Goal: Task Accomplishment & Management: Manage account settings

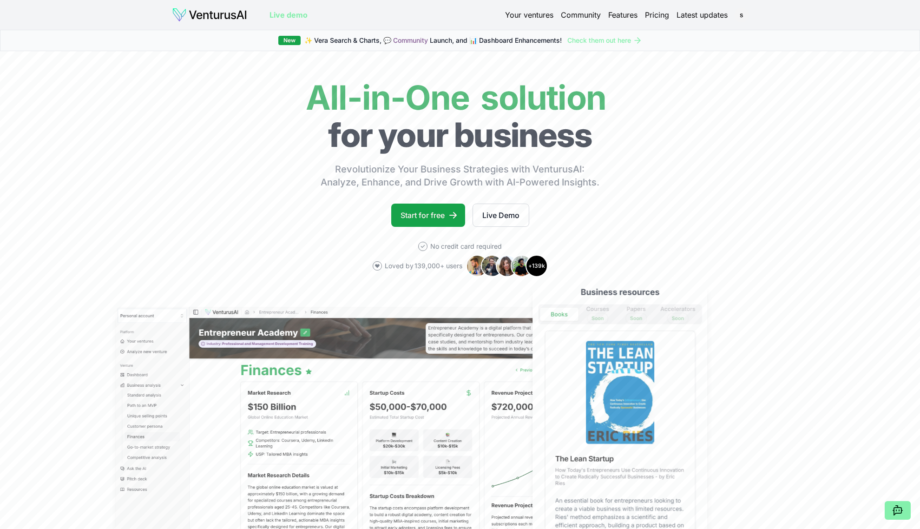
click at [232, 14] on img at bounding box center [209, 14] width 75 height 15
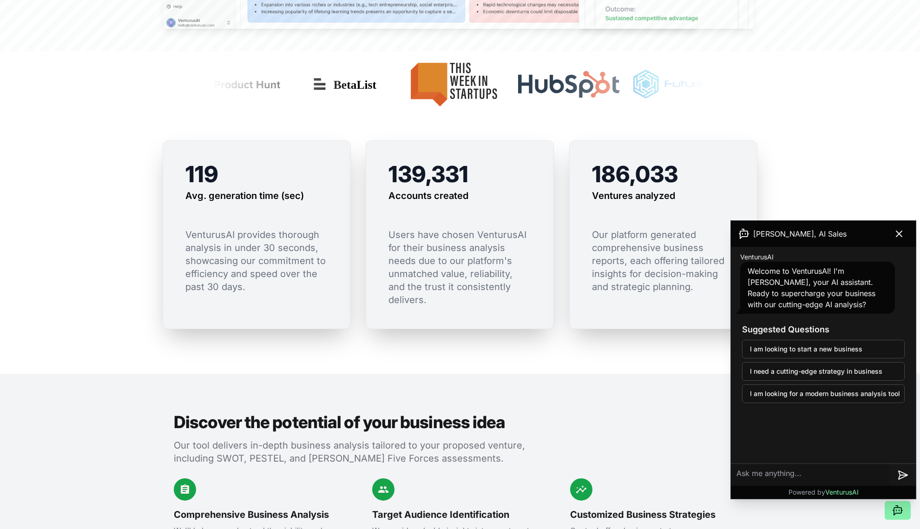
scroll to position [622, 0]
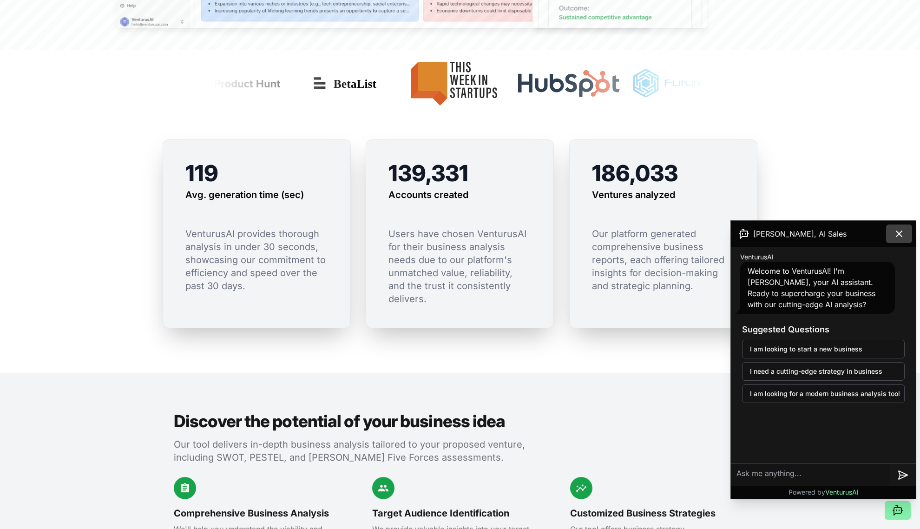
click at [900, 237] on icon at bounding box center [899, 233] width 11 height 11
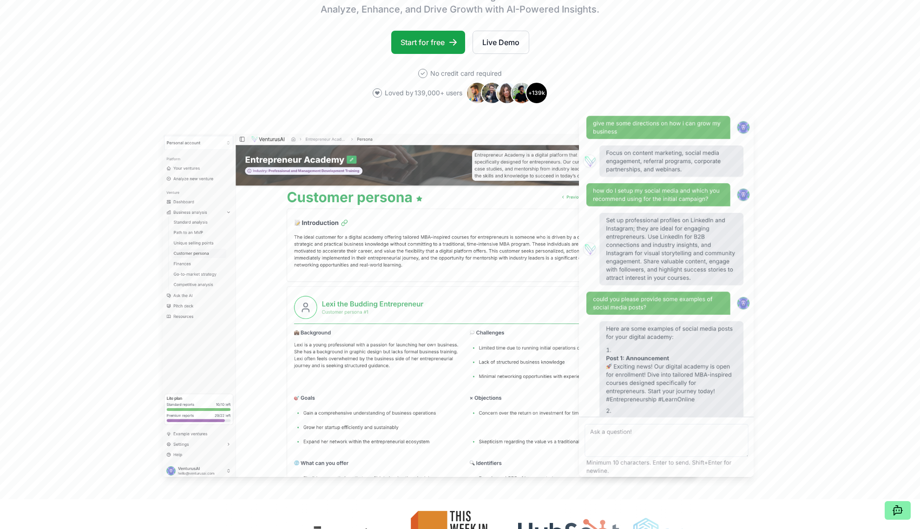
scroll to position [0, 0]
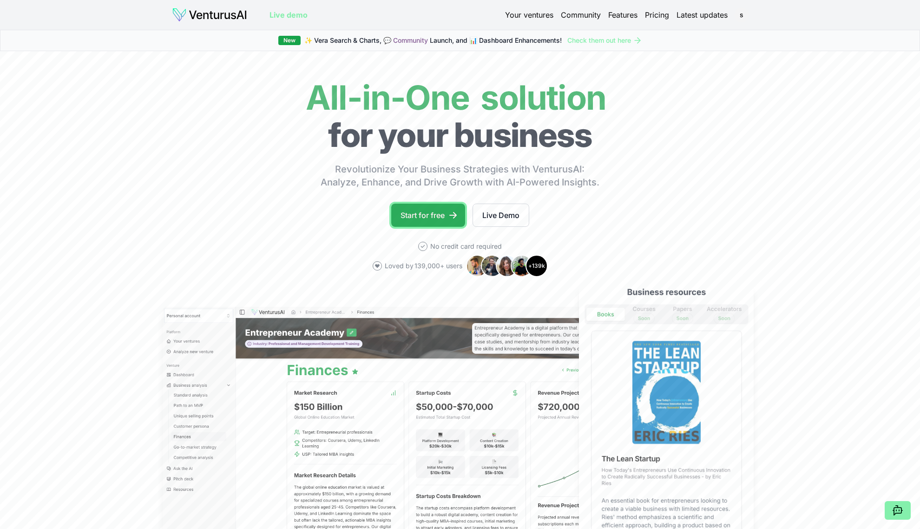
click at [458, 211] on link "Start for free" at bounding box center [428, 215] width 74 height 23
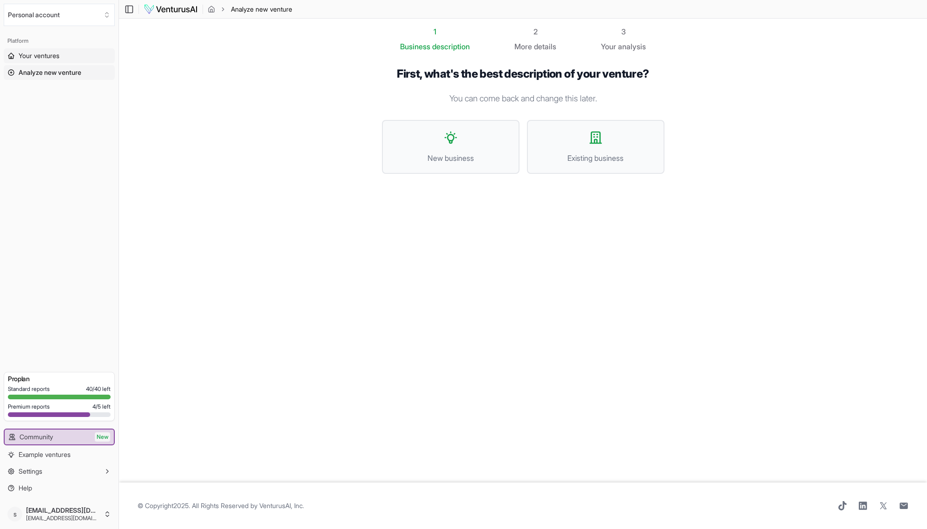
click at [51, 55] on span "Your ventures" at bounding box center [39, 55] width 41 height 9
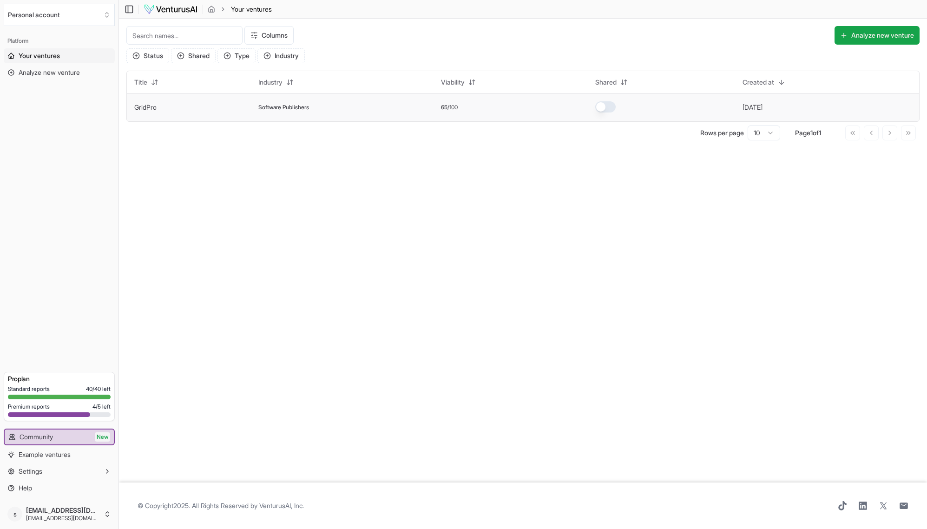
click at [152, 100] on td "GridPro" at bounding box center [189, 107] width 124 height 28
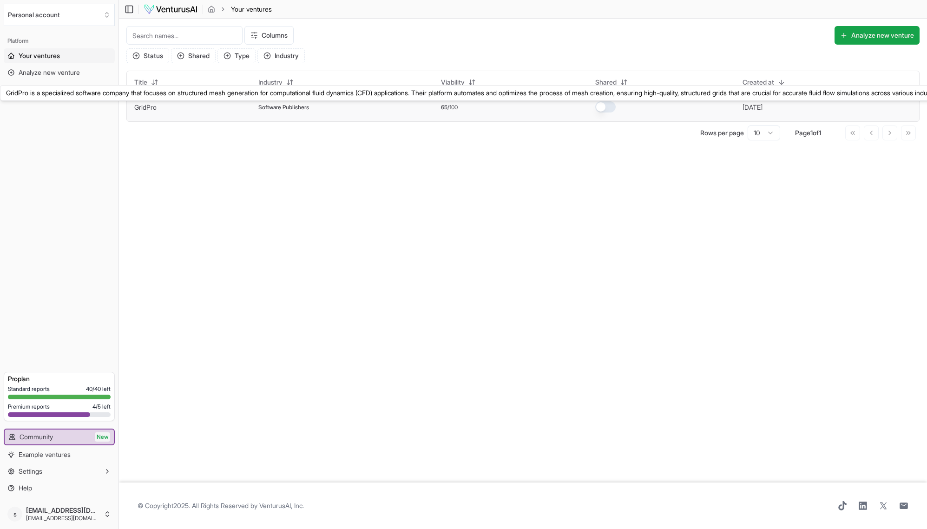
click at [150, 108] on link "GridPro" at bounding box center [145, 107] width 22 height 8
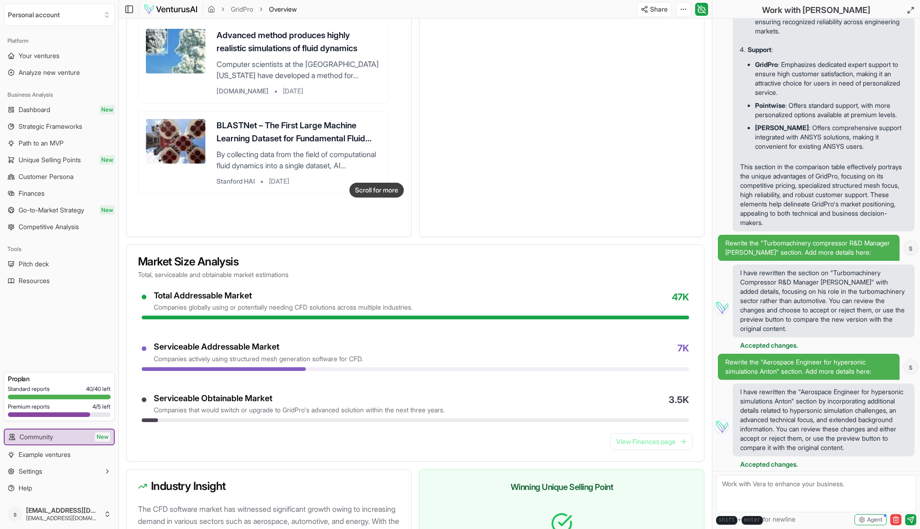
scroll to position [555, 0]
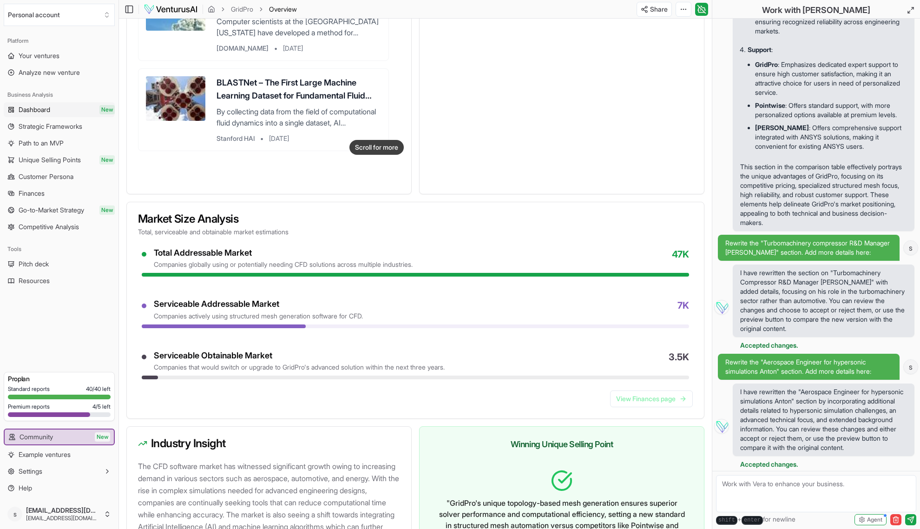
click at [45, 103] on link "Dashboard New" at bounding box center [59, 109] width 111 height 15
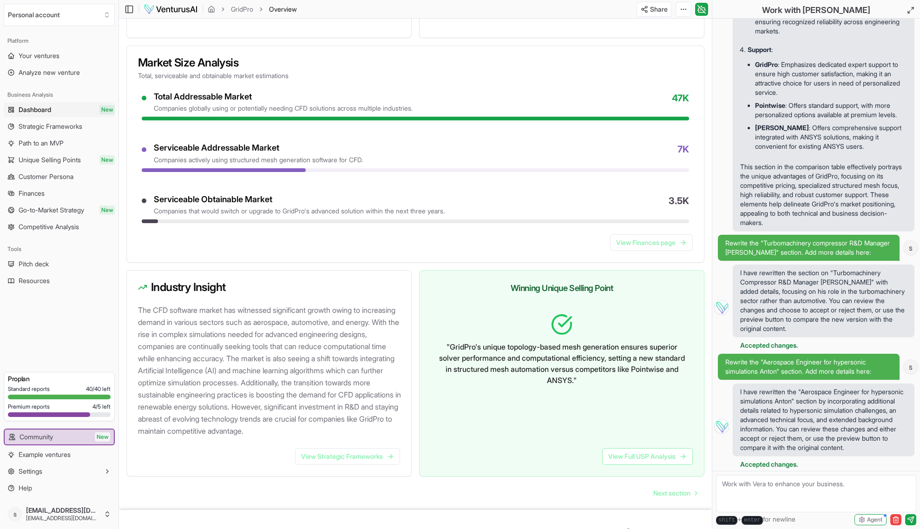
scroll to position [712, 0]
click at [631, 248] on link "View Finances page" at bounding box center [651, 242] width 83 height 17
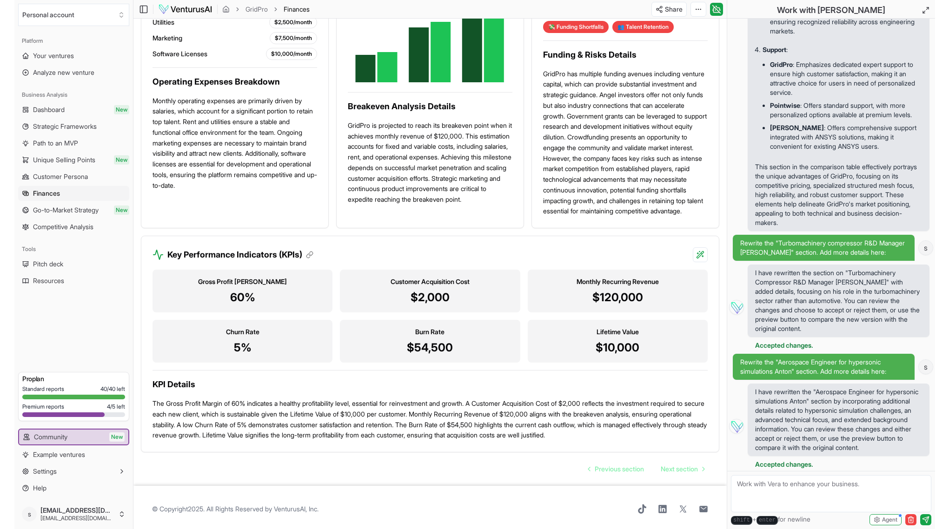
scroll to position [707, 0]
